Goal: Navigation & Orientation: Find specific page/section

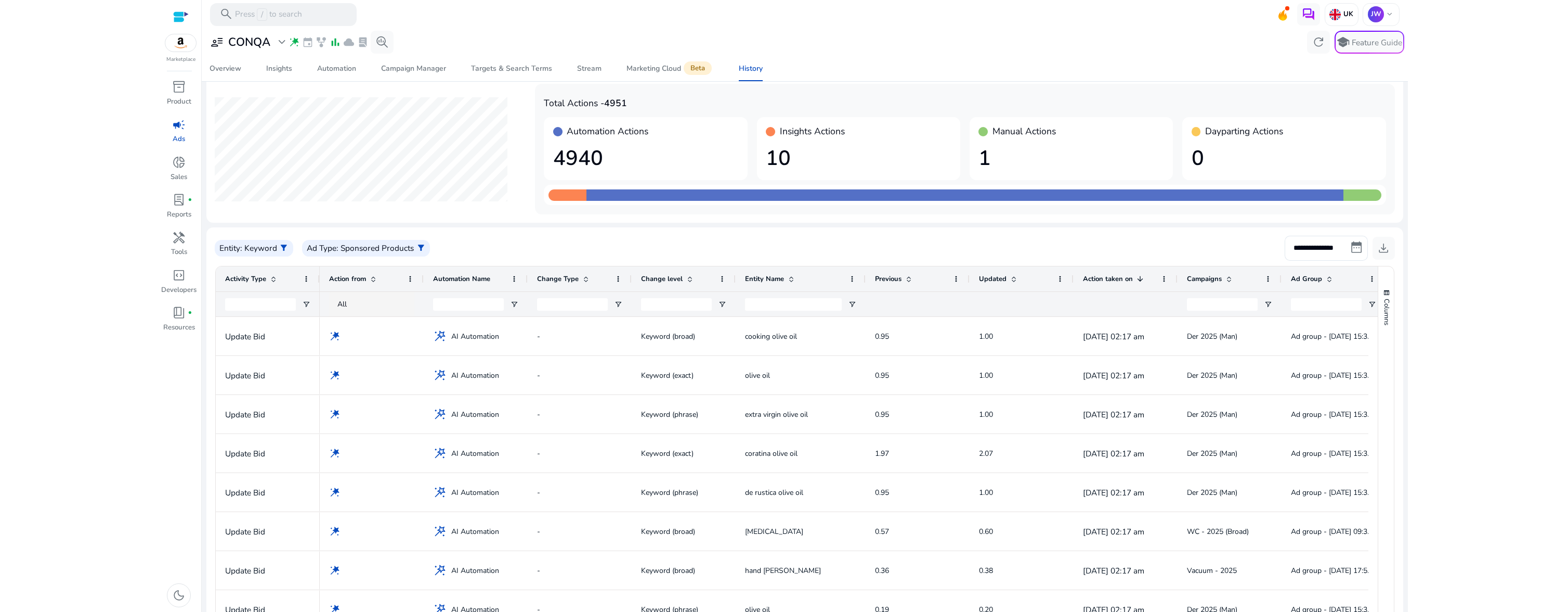
scroll to position [103, 0]
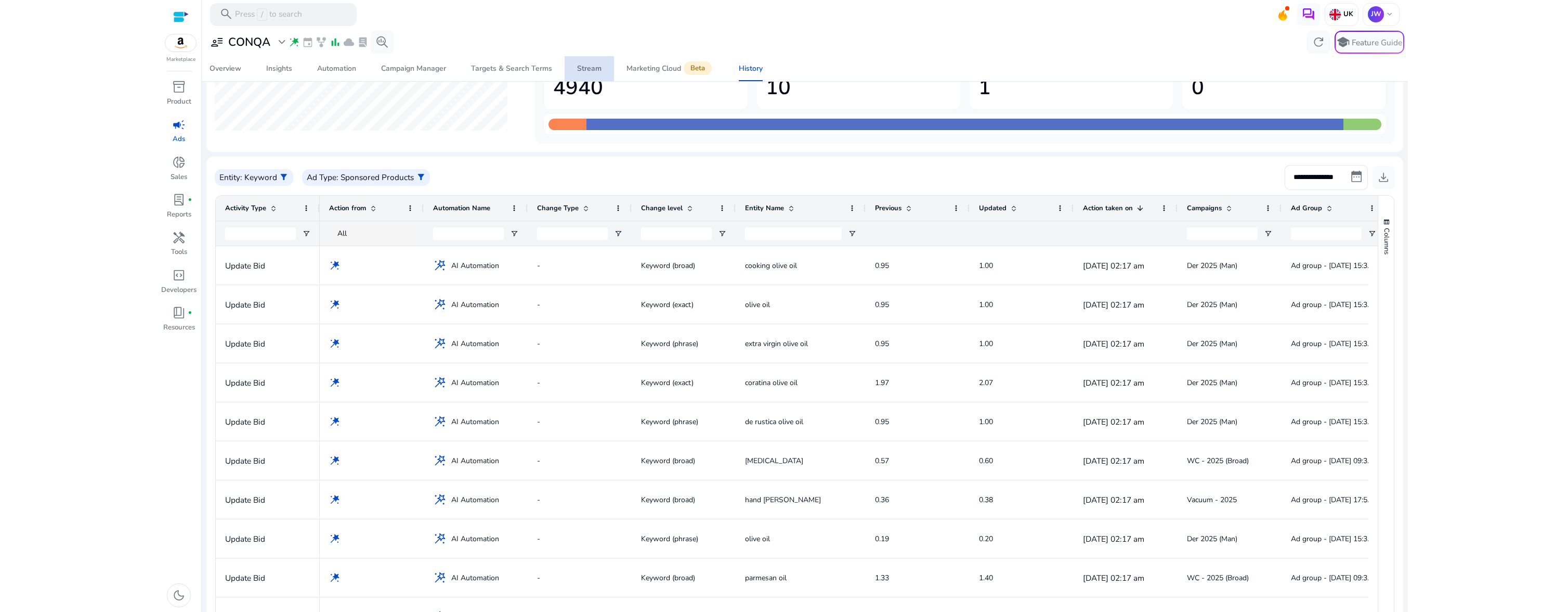
click at [579, 71] on div "Stream" at bounding box center [589, 69] width 24 height 7
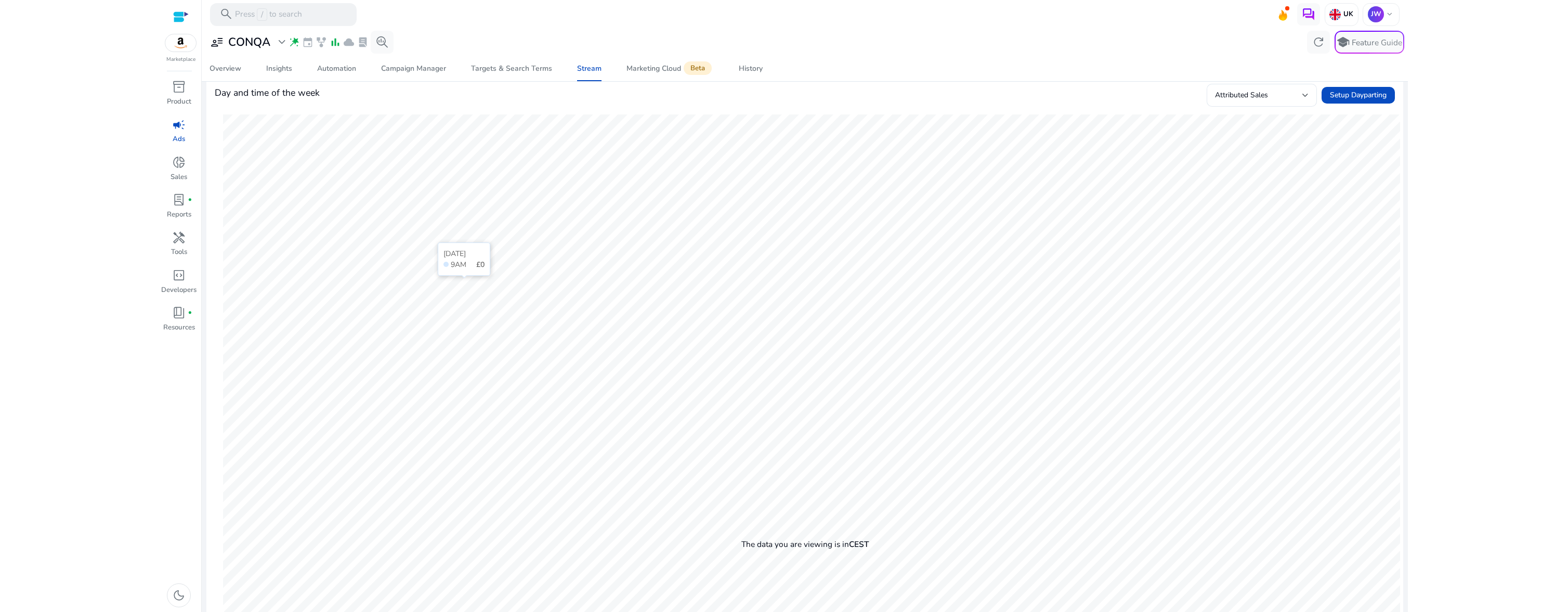
scroll to position [165, 0]
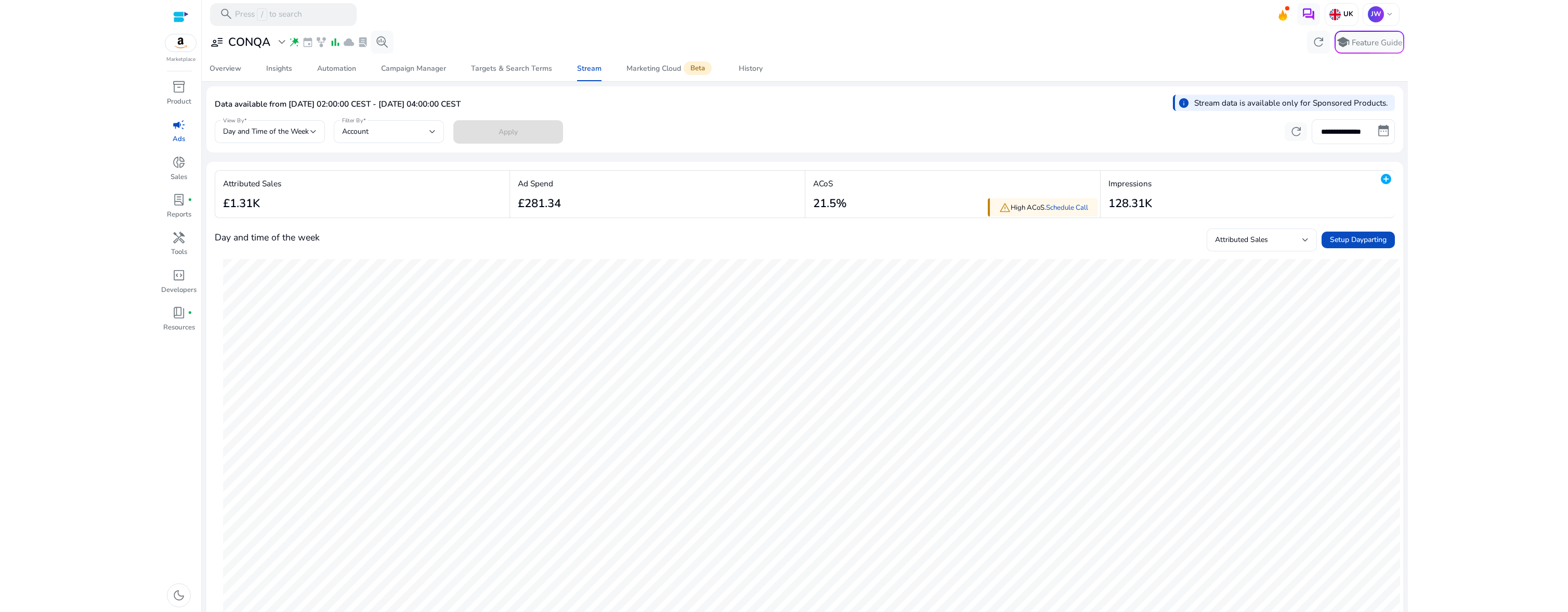
scroll to position [165, 0]
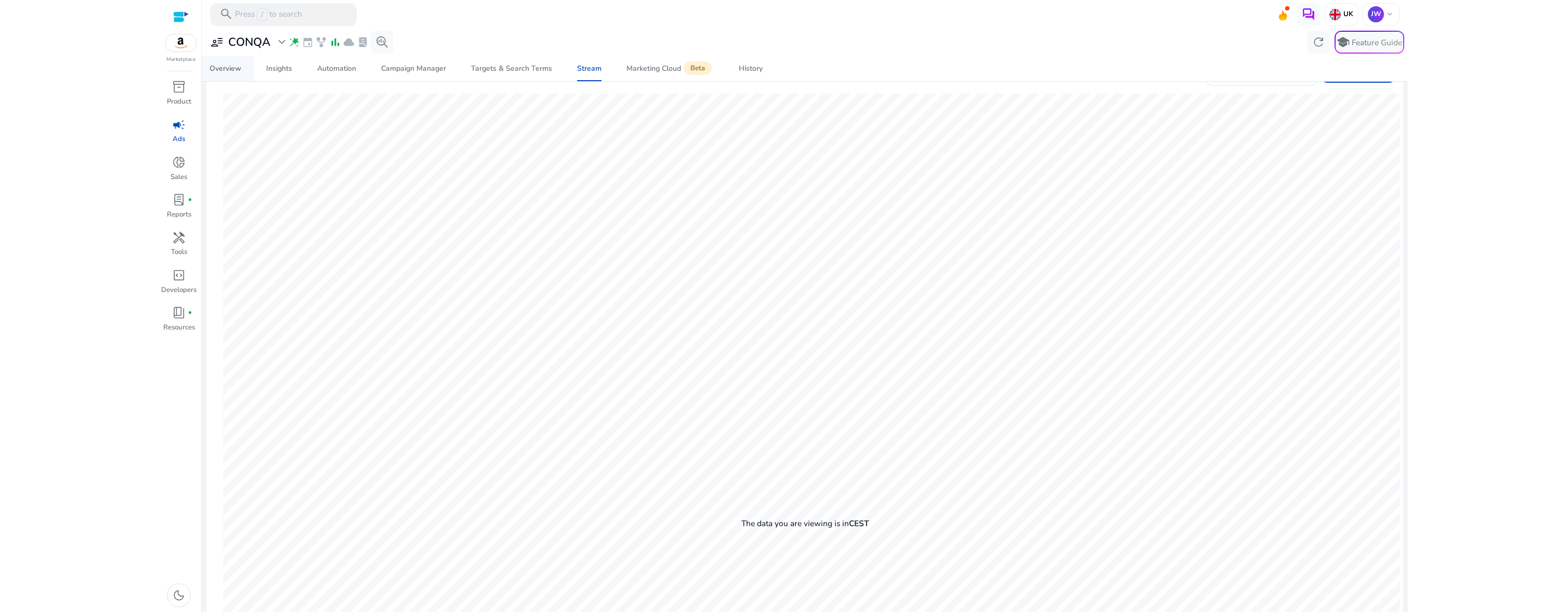
click at [235, 71] on div "Overview" at bounding box center [225, 69] width 32 height 7
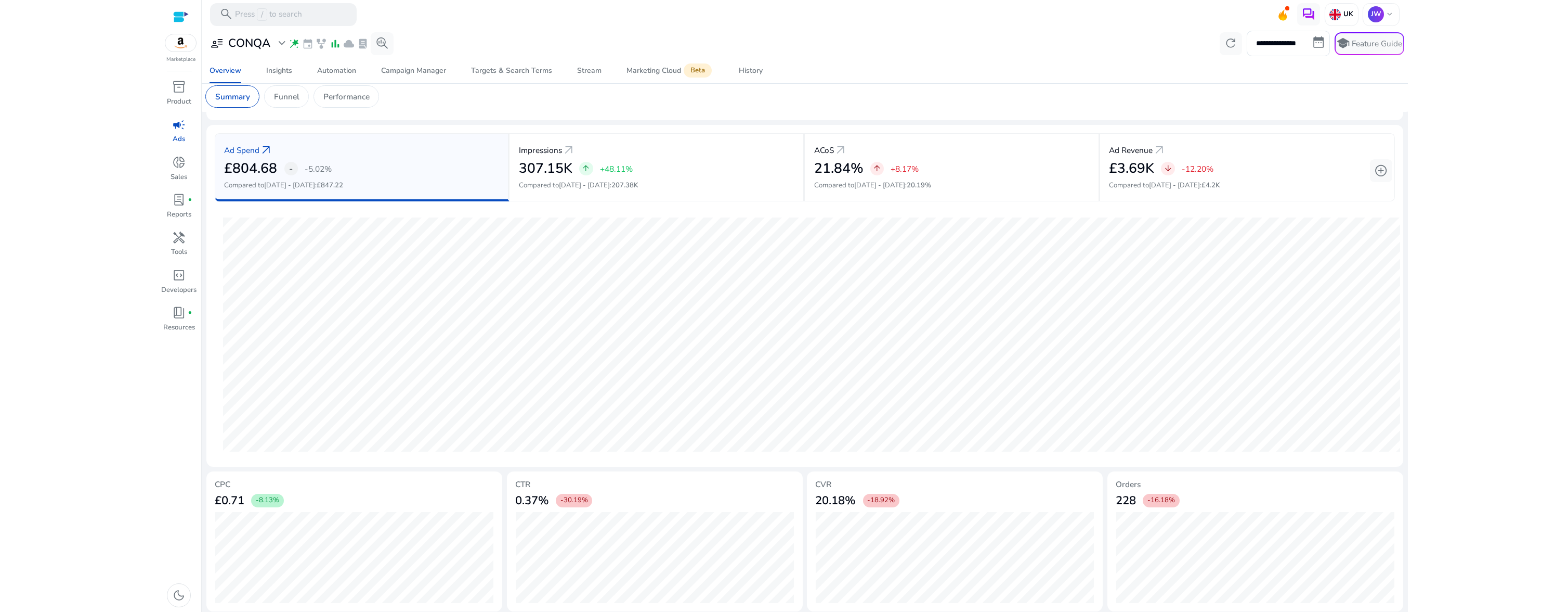
scroll to position [127, 0]
